Goal: Obtain resource: Obtain resource

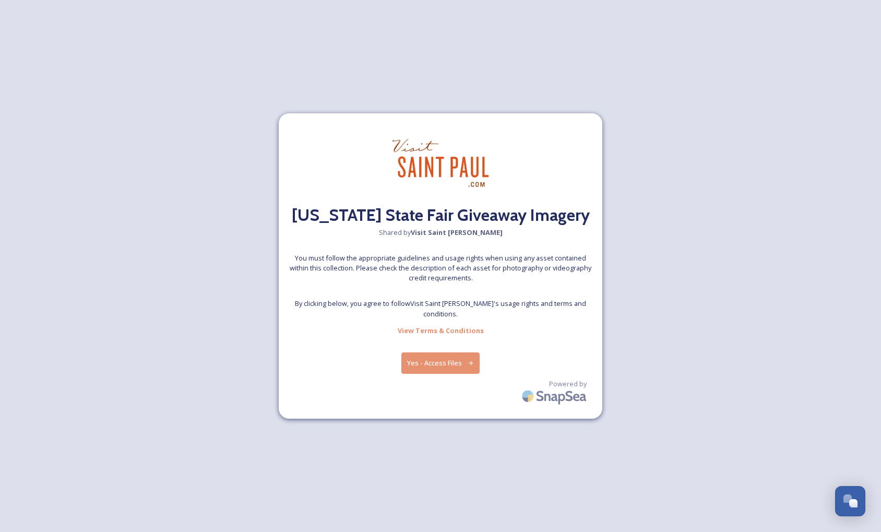
click at [432, 366] on button "Yes - Access Files" at bounding box center [440, 362] width 78 height 21
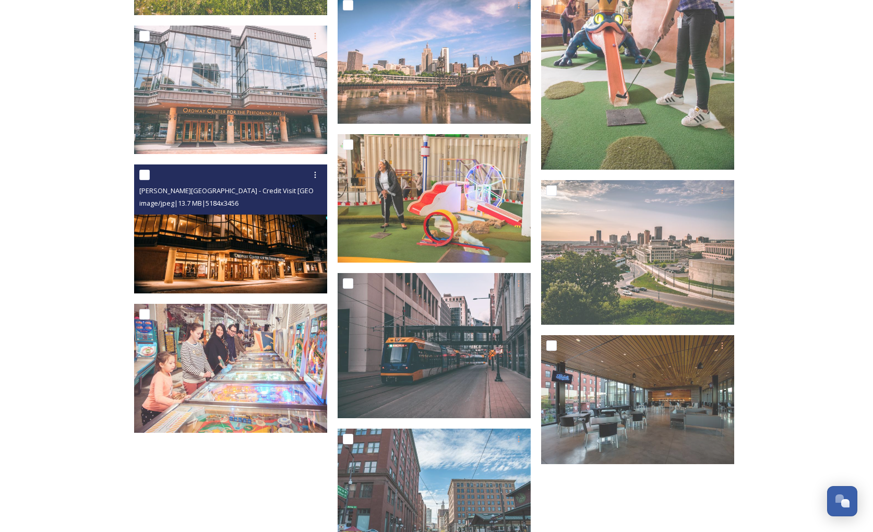
scroll to position [1517, 0]
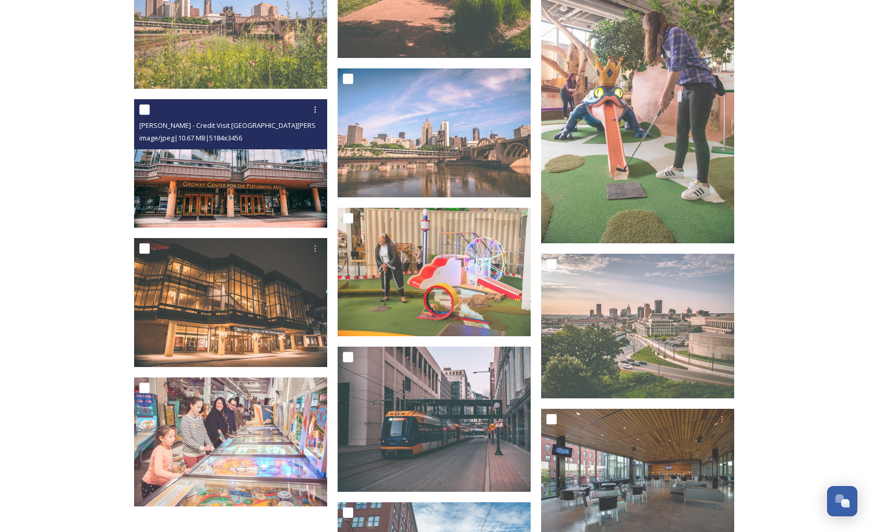
click at [145, 109] on input "checkbox" at bounding box center [144, 109] width 10 height 10
checkbox input "true"
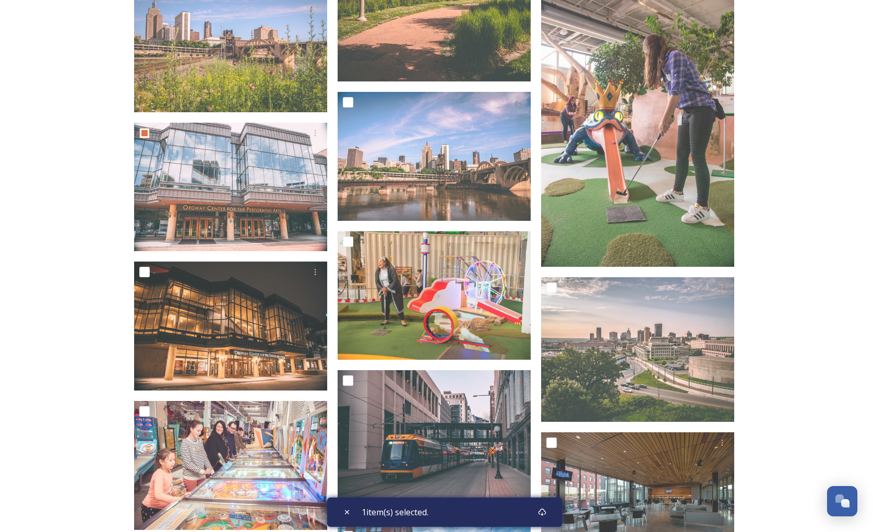
scroll to position [1483, 0]
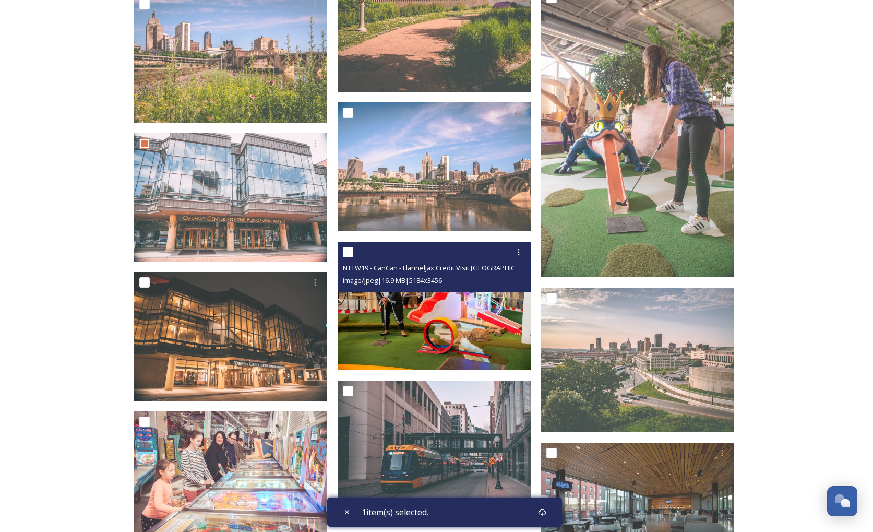
click at [348, 255] on input "checkbox" at bounding box center [348, 252] width 10 height 10
checkbox input "true"
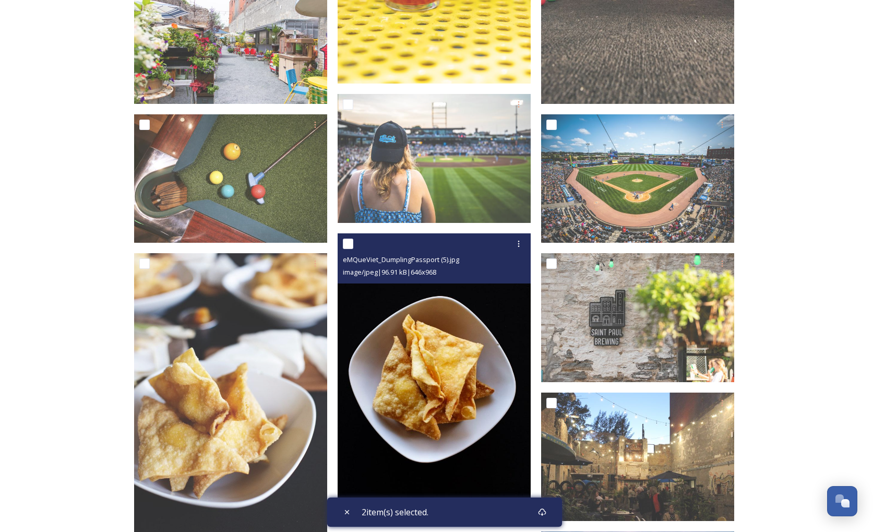
scroll to position [614, 0]
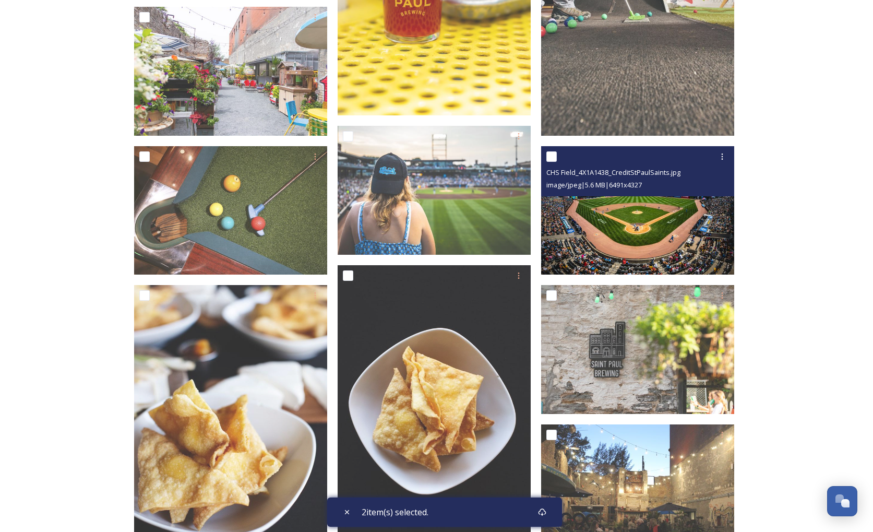
click at [555, 153] on input "checkbox" at bounding box center [551, 156] width 10 height 10
checkbox input "true"
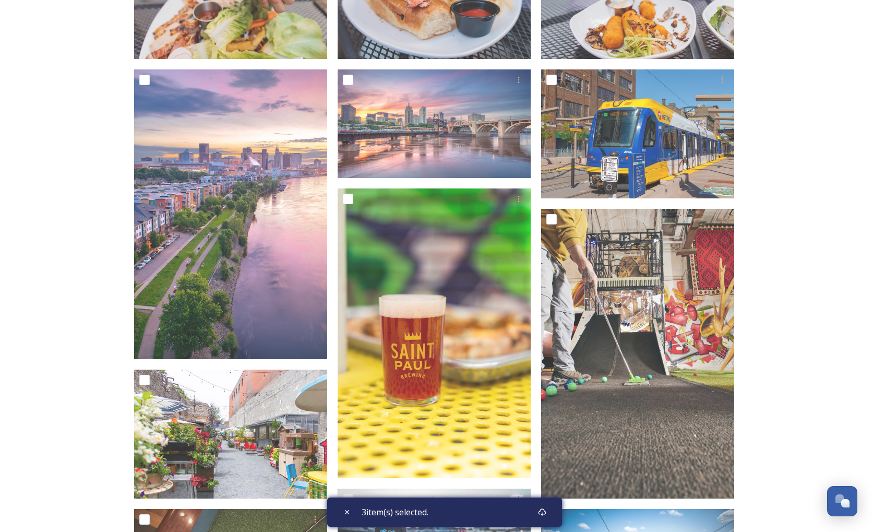
scroll to position [51, 0]
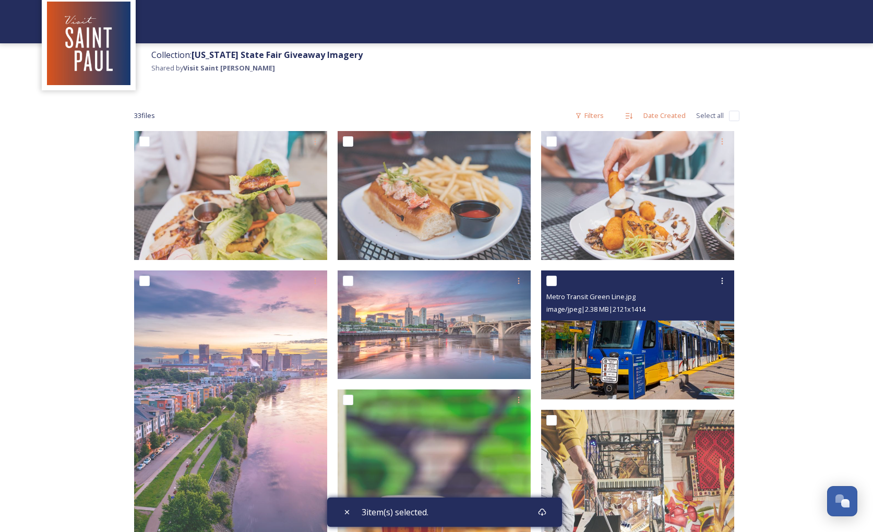
click at [556, 281] on input "checkbox" at bounding box center [551, 280] width 10 height 10
checkbox input "true"
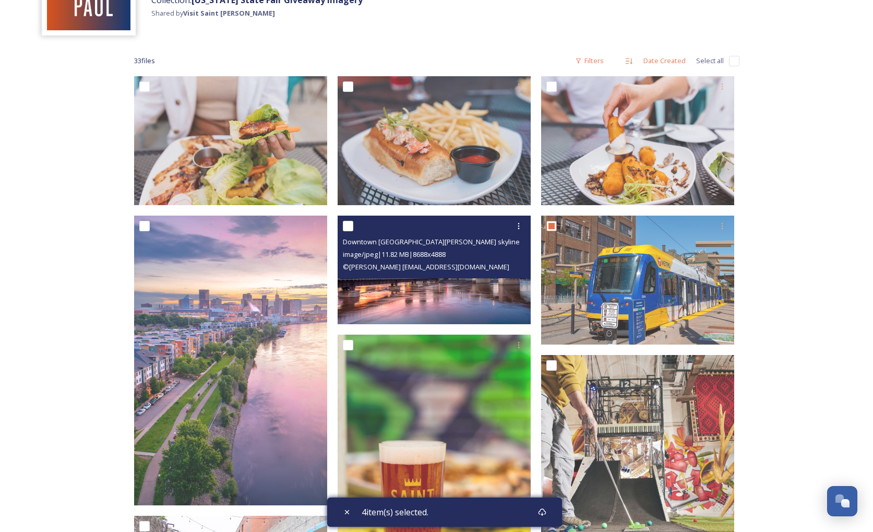
scroll to position [116, 0]
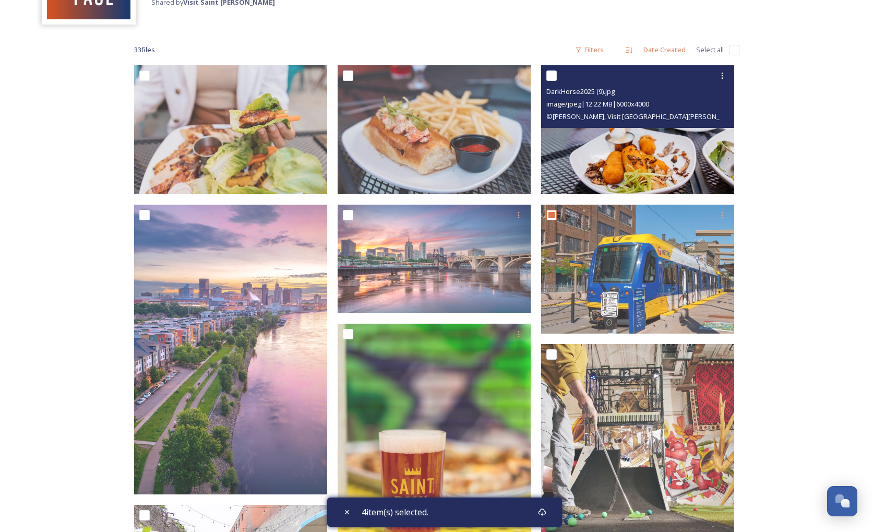
click at [548, 70] on input "checkbox" at bounding box center [551, 75] width 10 height 10
checkbox input "true"
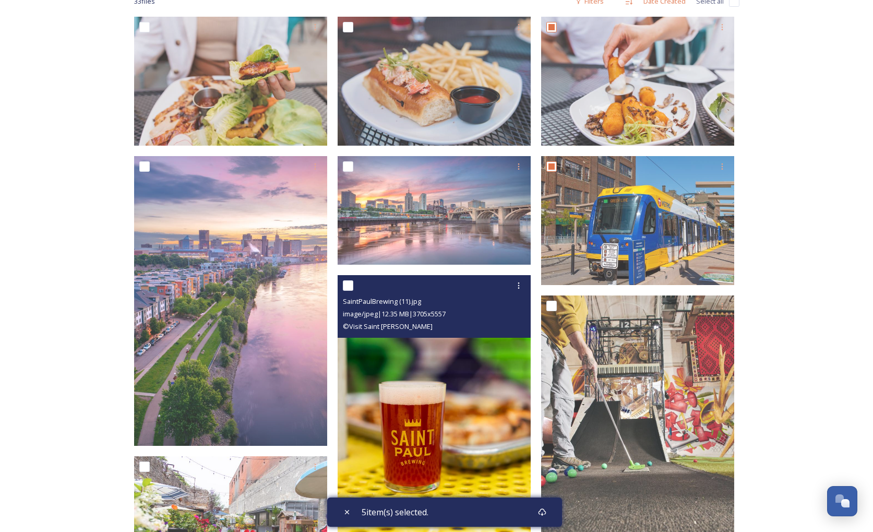
scroll to position [297, 0]
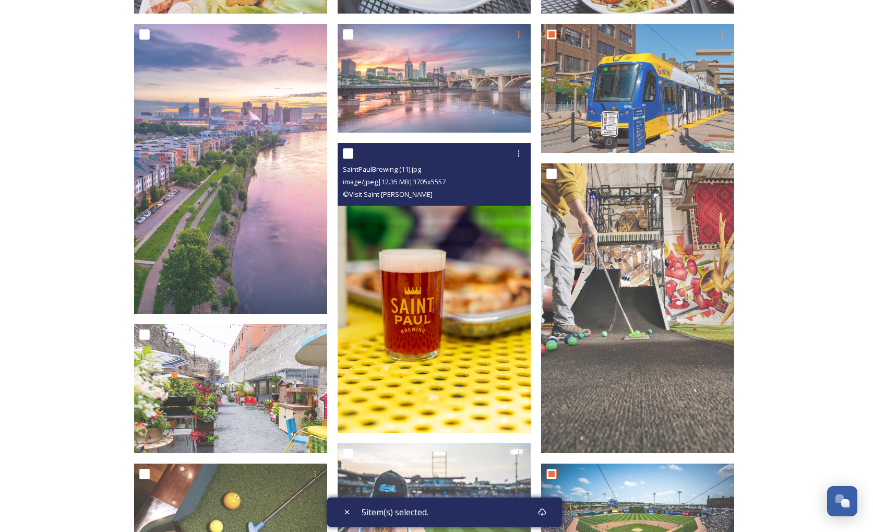
click at [349, 151] on input "checkbox" at bounding box center [348, 153] width 10 height 10
checkbox input "true"
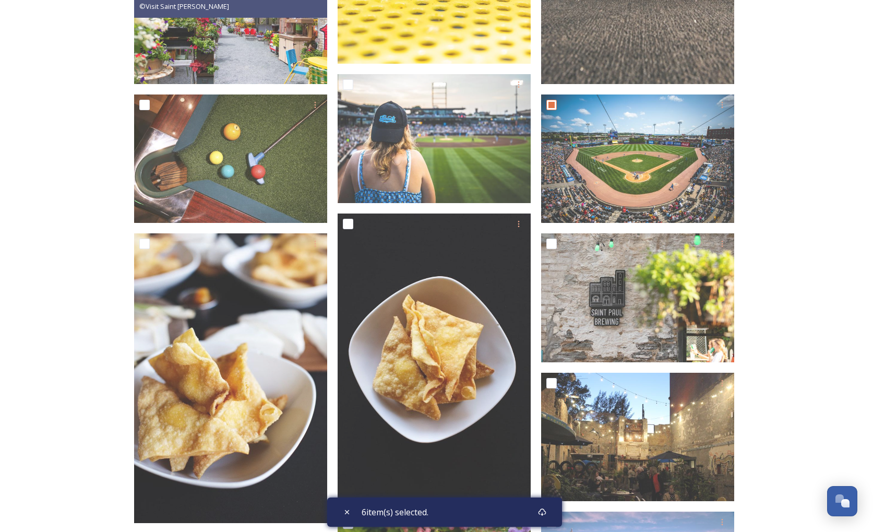
scroll to position [703, 0]
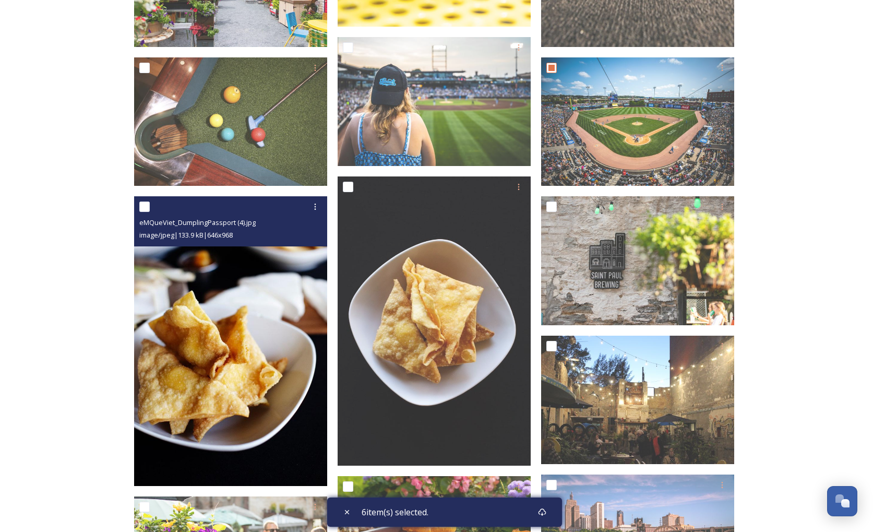
click at [143, 205] on input "checkbox" at bounding box center [144, 206] width 10 height 10
checkbox input "true"
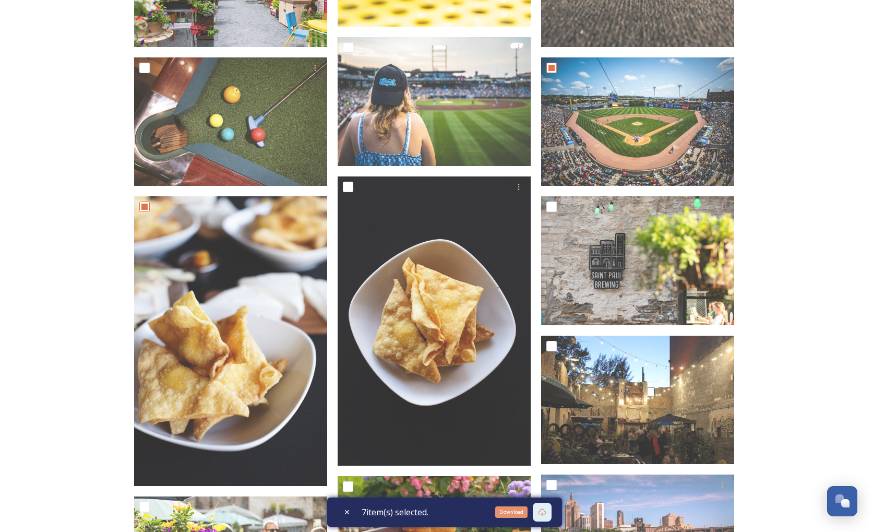
click at [544, 514] on icon at bounding box center [542, 511] width 8 height 7
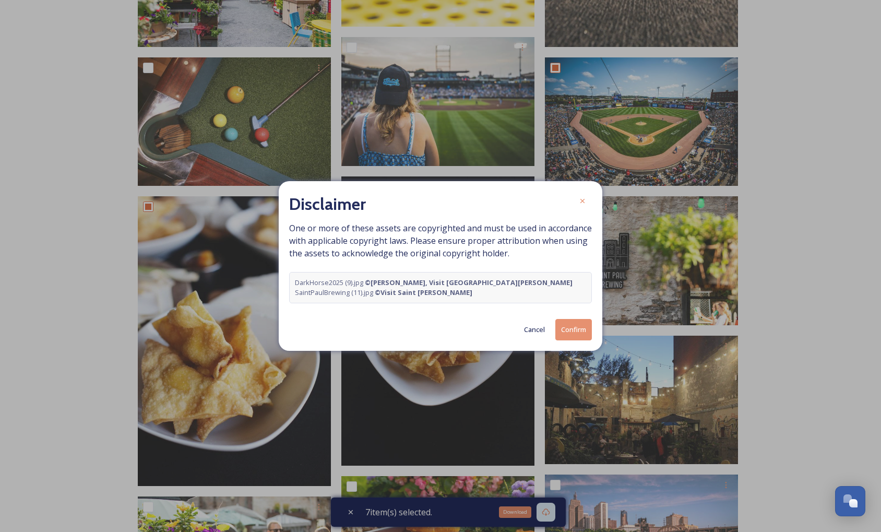
click at [574, 329] on button "Confirm" at bounding box center [573, 329] width 37 height 21
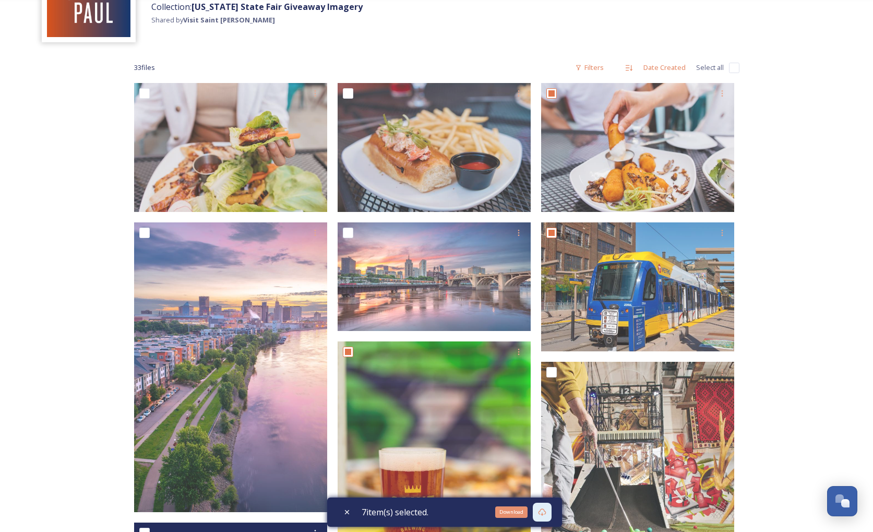
scroll to position [0, 0]
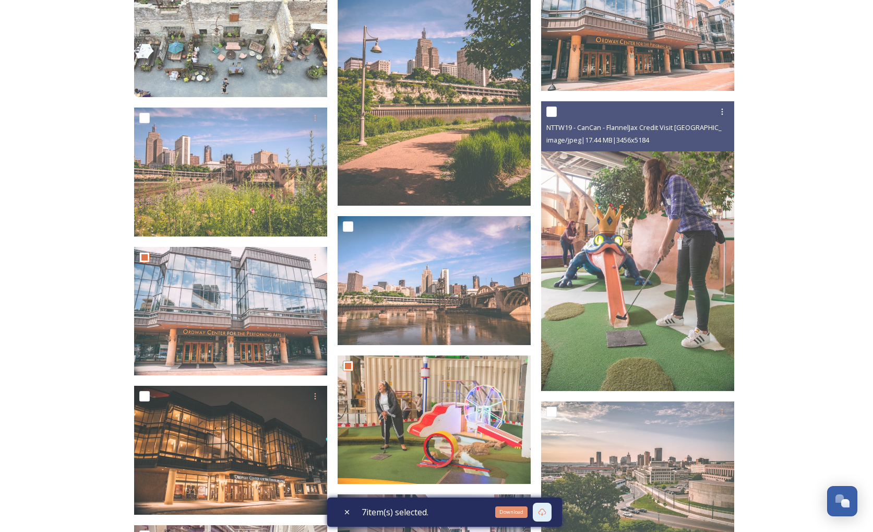
scroll to position [1404, 0]
